Goal: Transaction & Acquisition: Purchase product/service

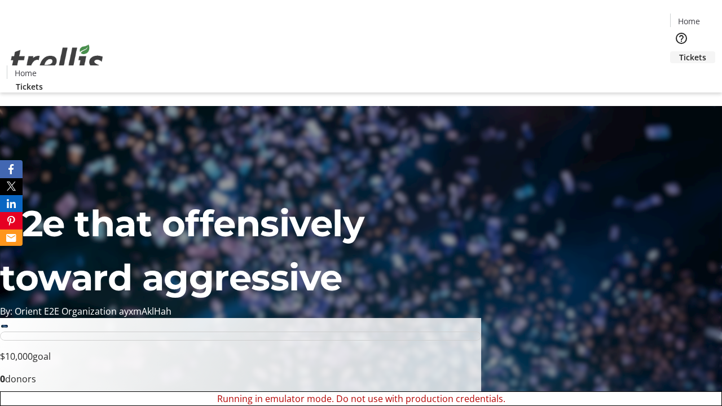
click at [679, 51] on span "Tickets" at bounding box center [692, 57] width 27 height 12
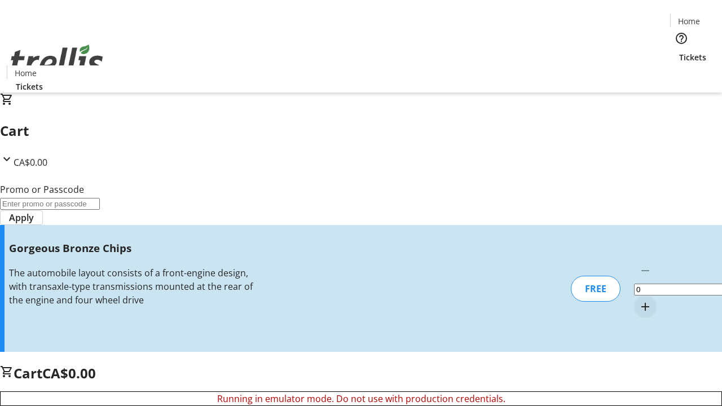
click at [638, 300] on mat-icon "Increment by one" at bounding box center [645, 307] width 14 height 14
type input "1"
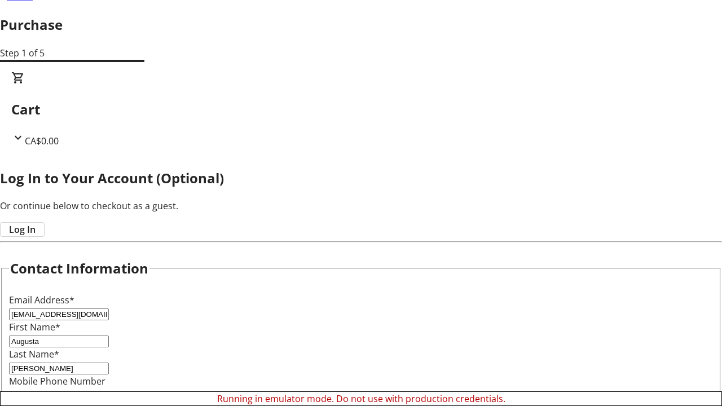
type input "[PERSON_NAME]"
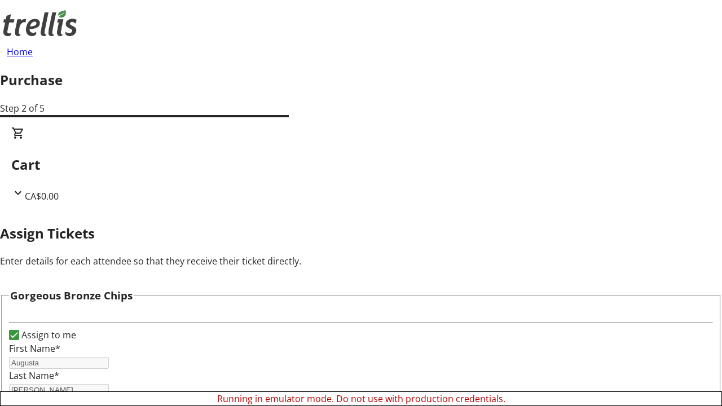
scroll to position [50, 0]
